Goal: Check status: Check status

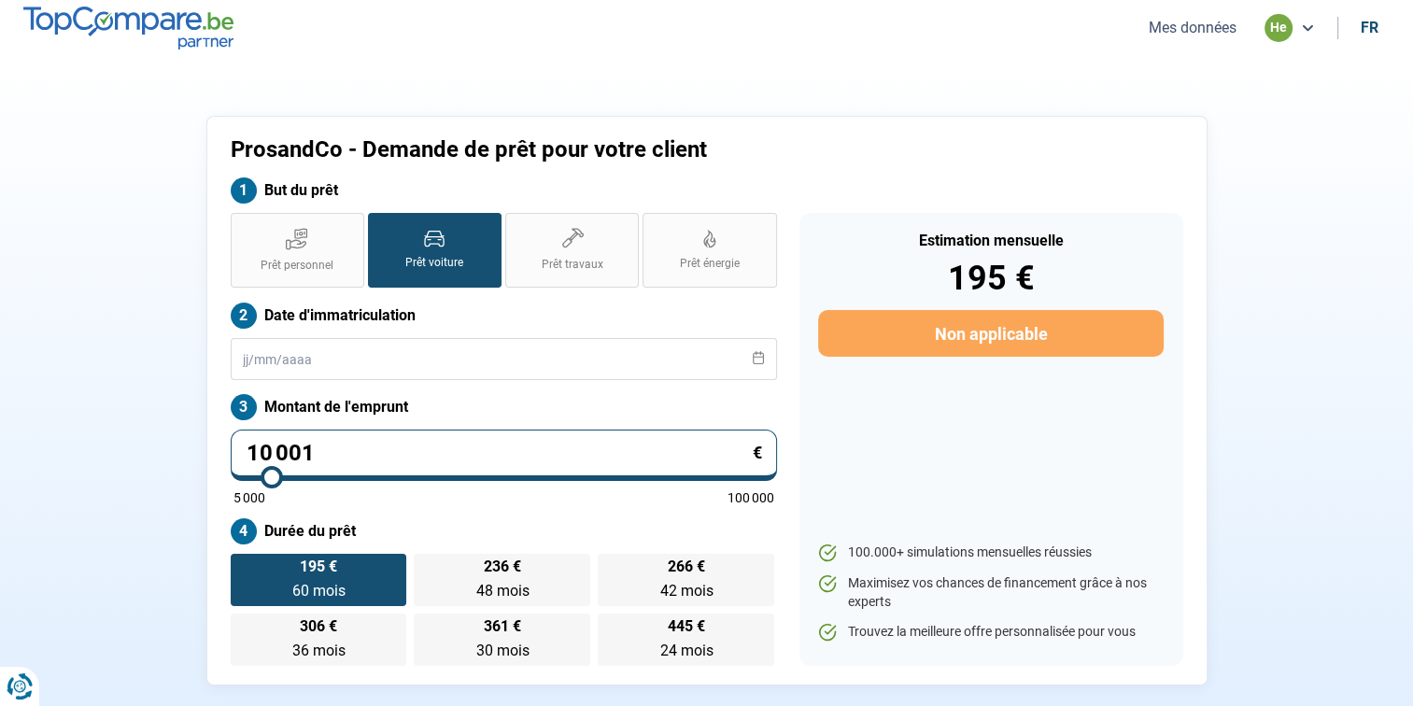
click at [1185, 25] on button "Mes données" at bounding box center [1192, 28] width 99 height 20
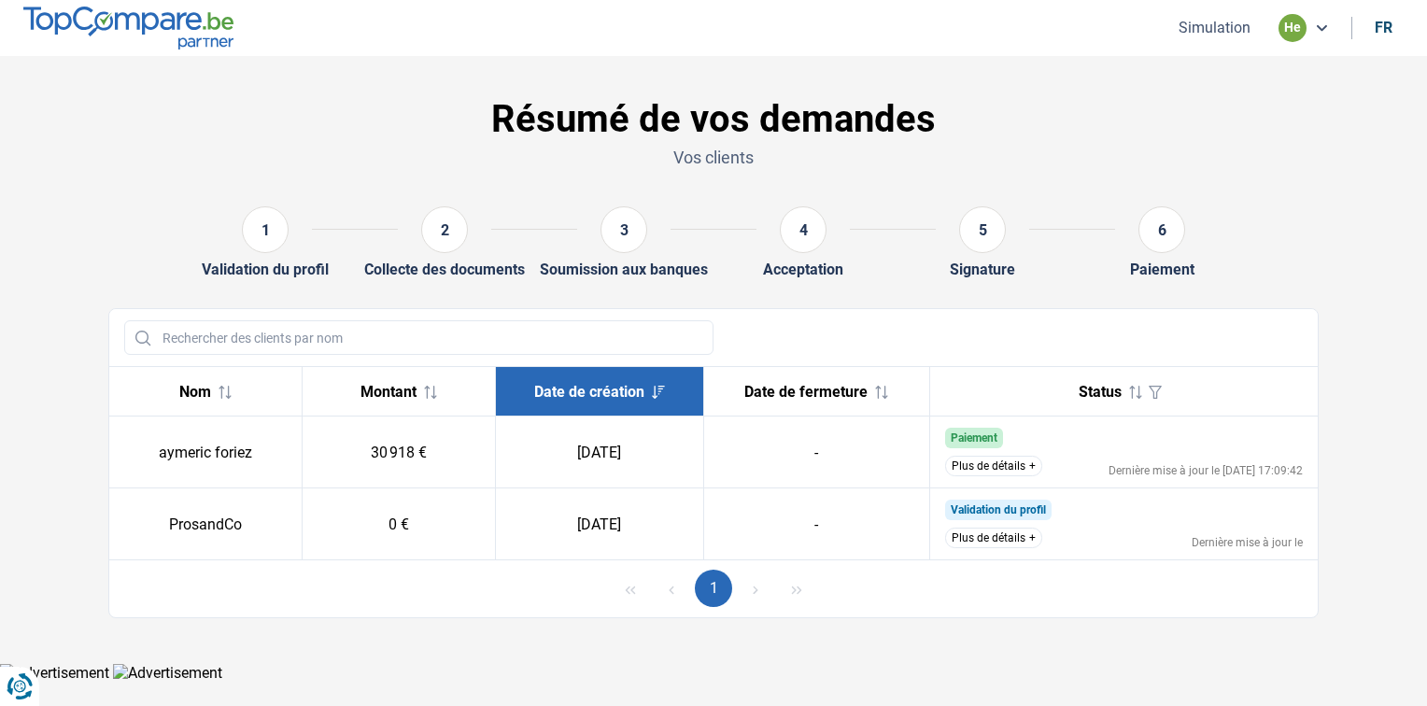
click at [989, 467] on button "Plus de détails" at bounding box center [993, 466] width 97 height 21
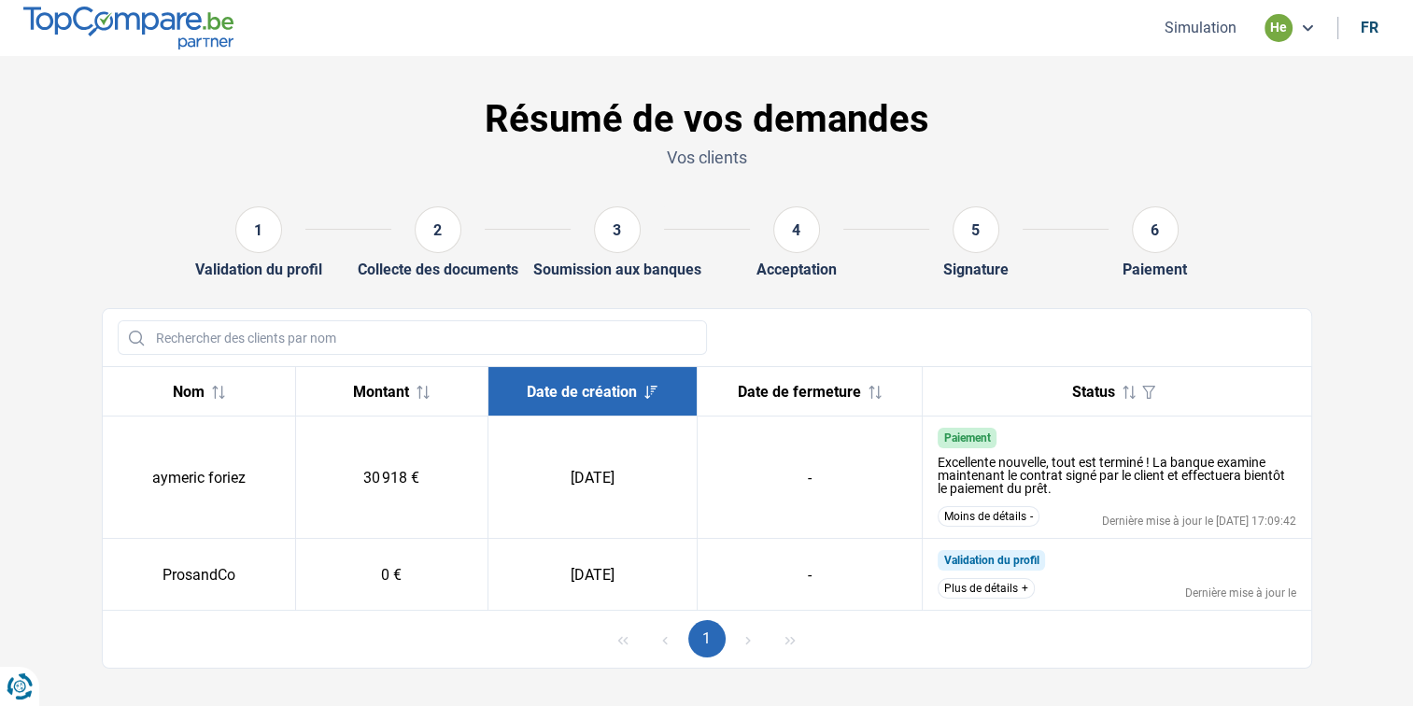
click at [1310, 34] on icon at bounding box center [1307, 28] width 15 height 15
click at [1263, 105] on h1 "Résumé de vos demandes" at bounding box center [707, 119] width 1211 height 45
click at [196, 18] on img at bounding box center [128, 28] width 210 height 42
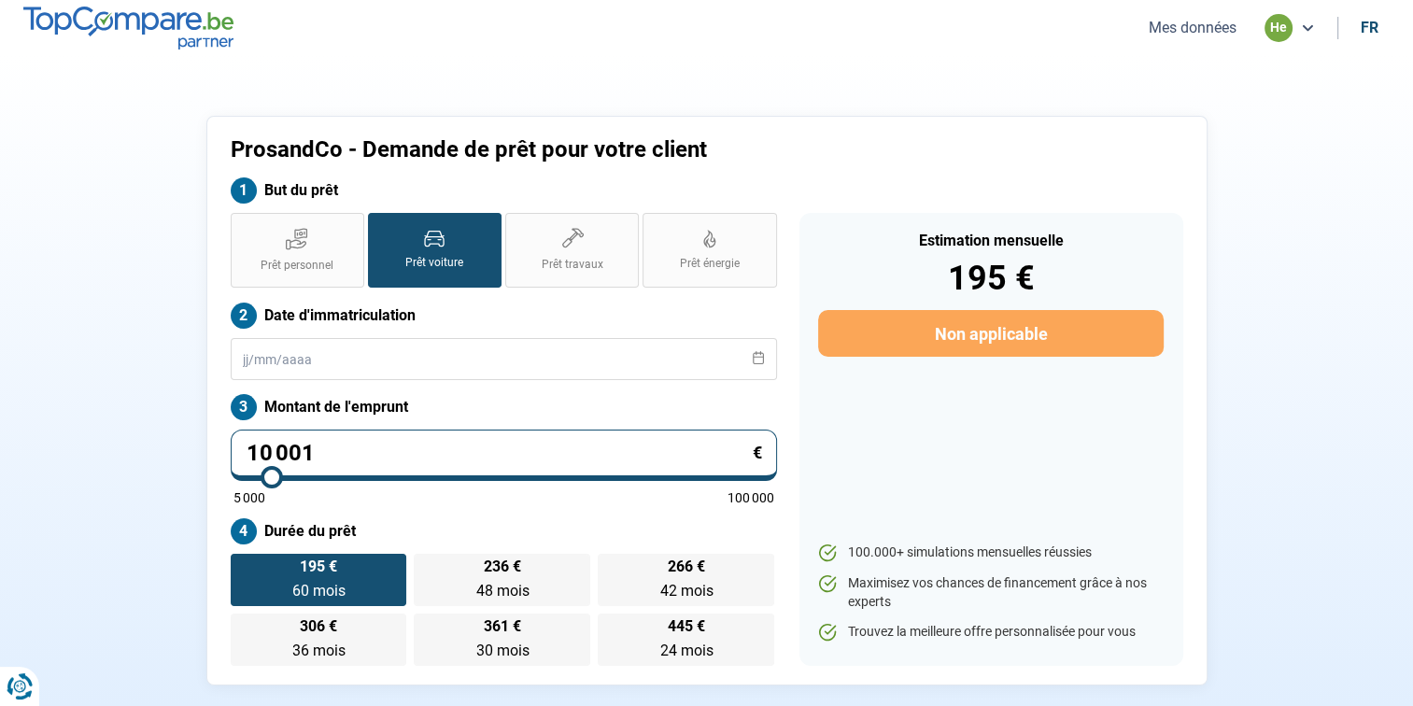
click at [185, 18] on img at bounding box center [128, 28] width 210 height 42
click at [1166, 35] on button "Mes données" at bounding box center [1192, 28] width 99 height 20
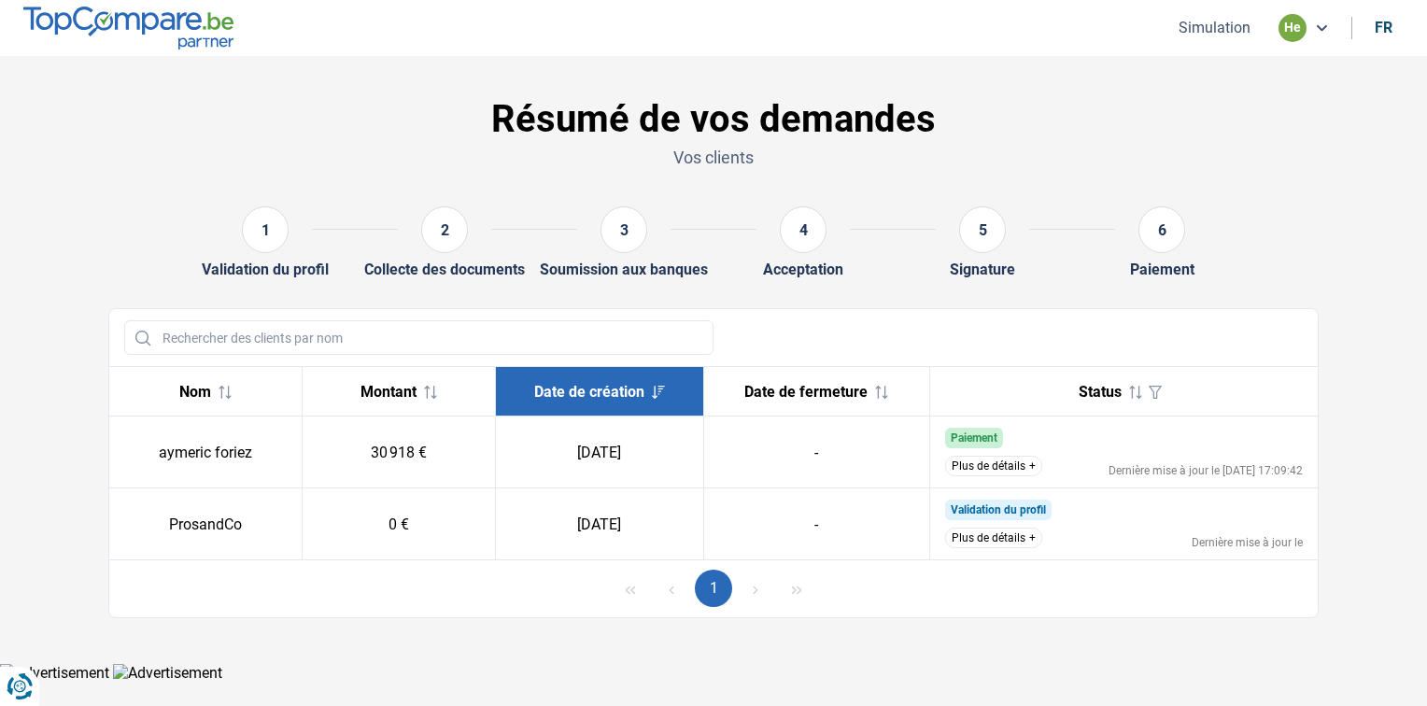
click at [883, 379] on th "Date de fermeture" at bounding box center [816, 392] width 225 height 50
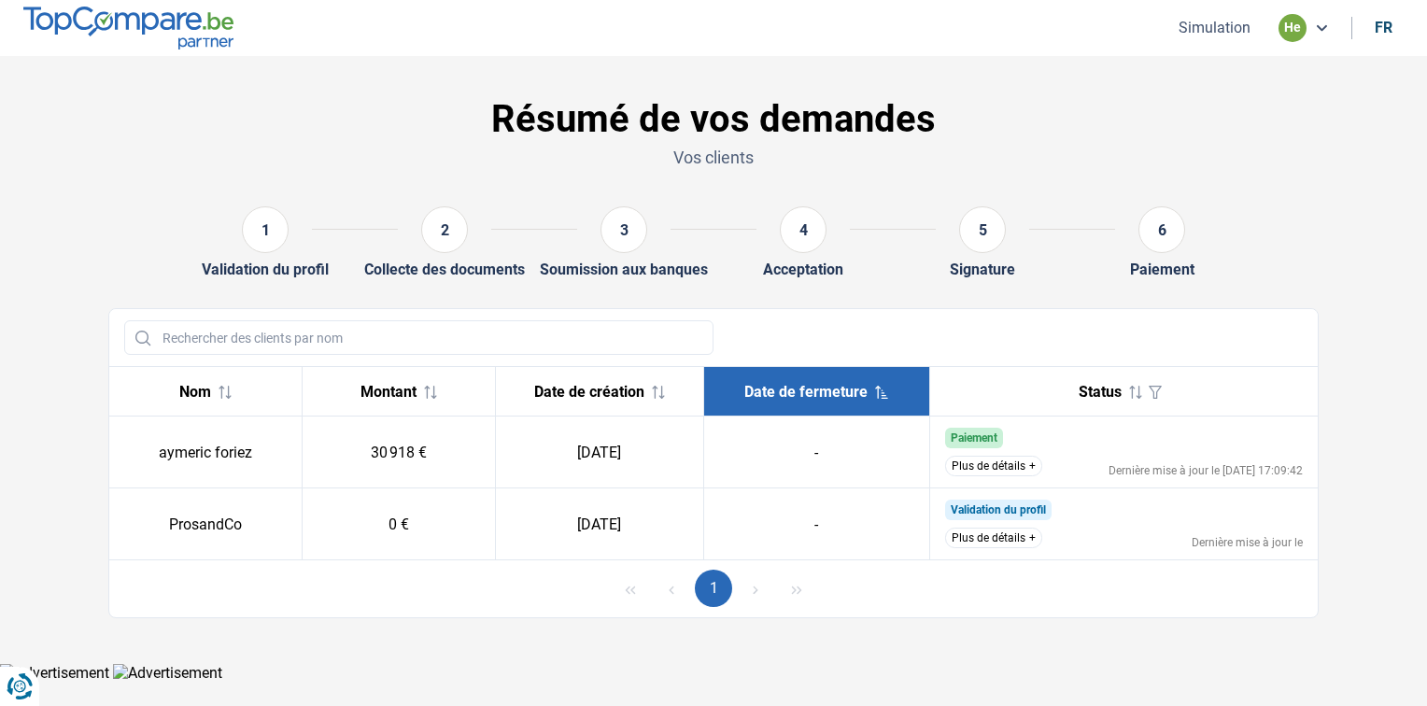
drag, startPoint x: 883, startPoint y: 379, endPoint x: 937, endPoint y: 446, distance: 86.4
click at [937, 446] on td "Paiement Excellente nouvelle, tout est terminé ! La banque examine maintenant l…" at bounding box center [1123, 453] width 389 height 72
click at [1000, 466] on button "Plus de détails" at bounding box center [993, 466] width 97 height 21
